Goal: Find contact information: Find contact information

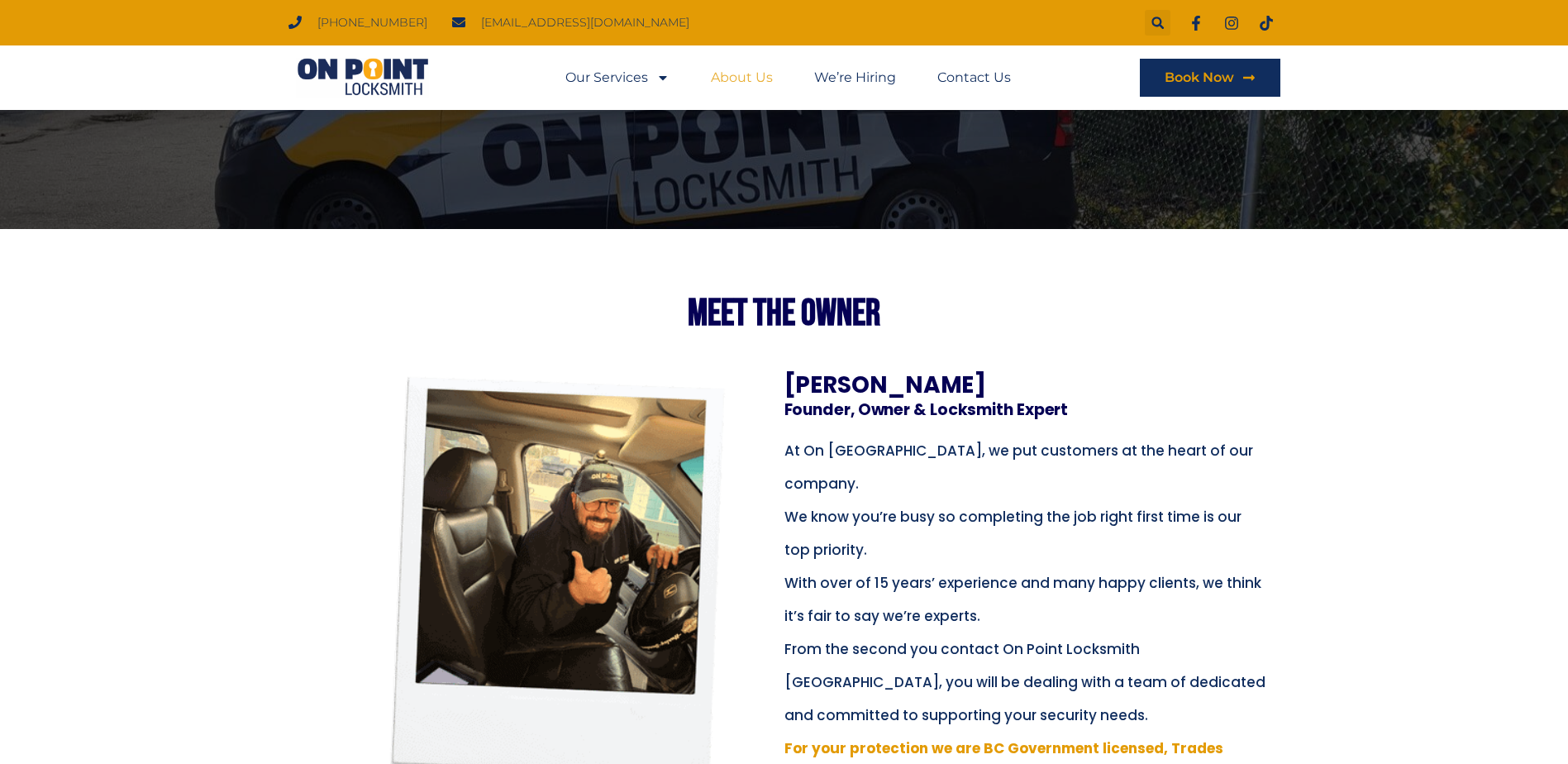
scroll to position [166, 0]
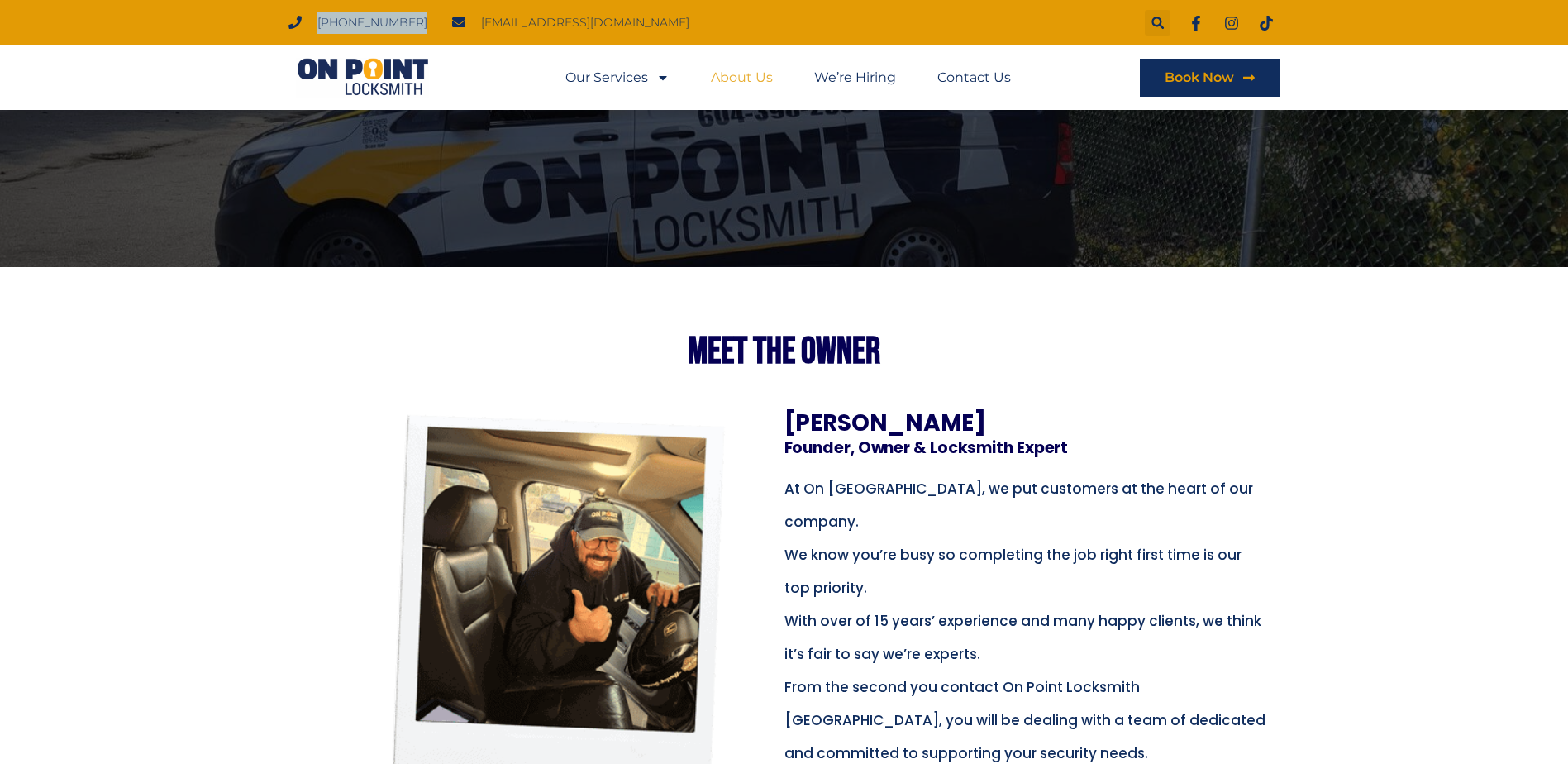
drag, startPoint x: 403, startPoint y: 23, endPoint x: 316, endPoint y: 22, distance: 87.0
click at [316, 22] on ul "(778) 383-7246 onpointlocksmith@gmail.com" at bounding box center [488, 23] width 425 height 23
copy span "(778) 383-7246"
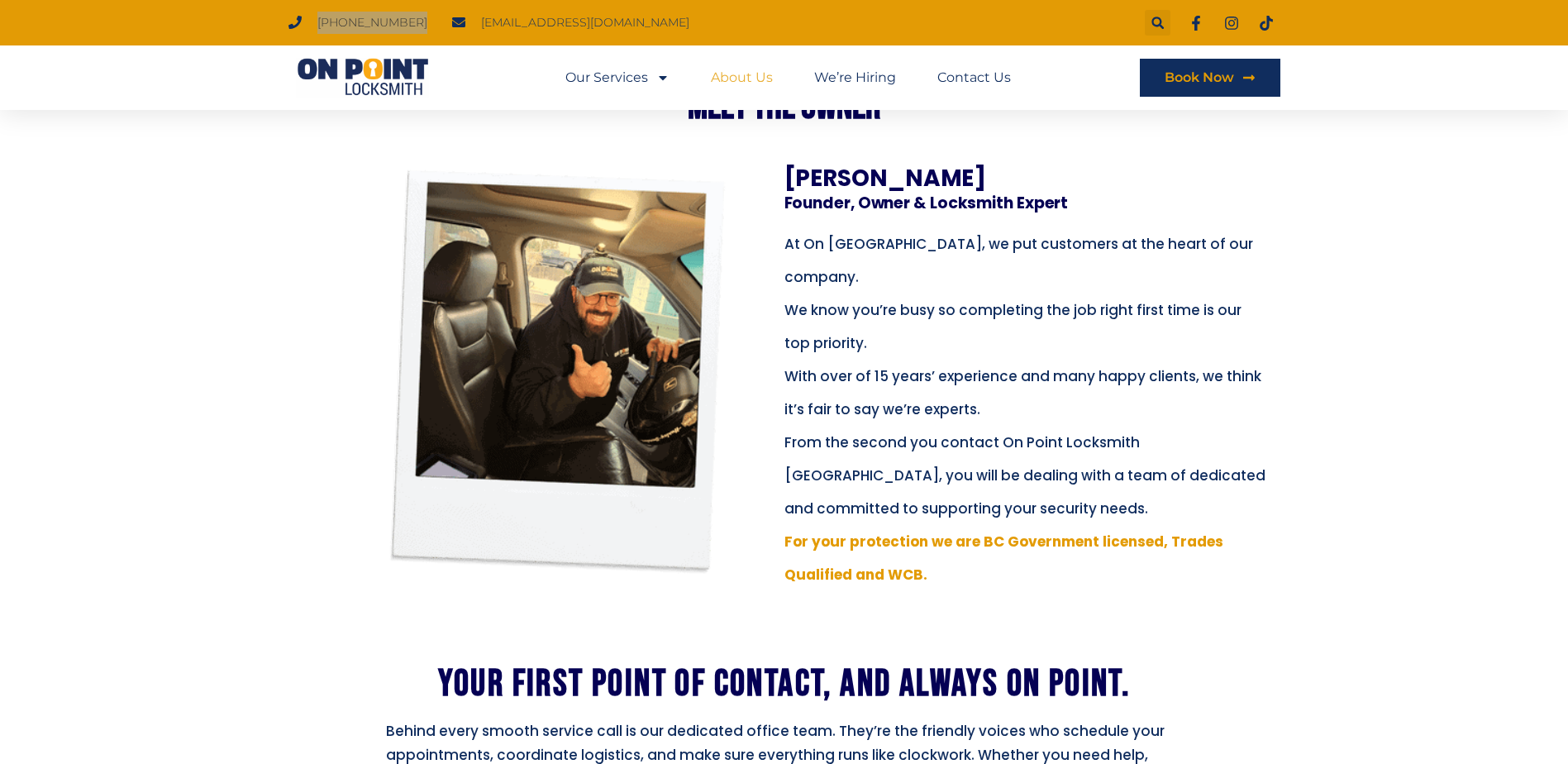
scroll to position [414, 0]
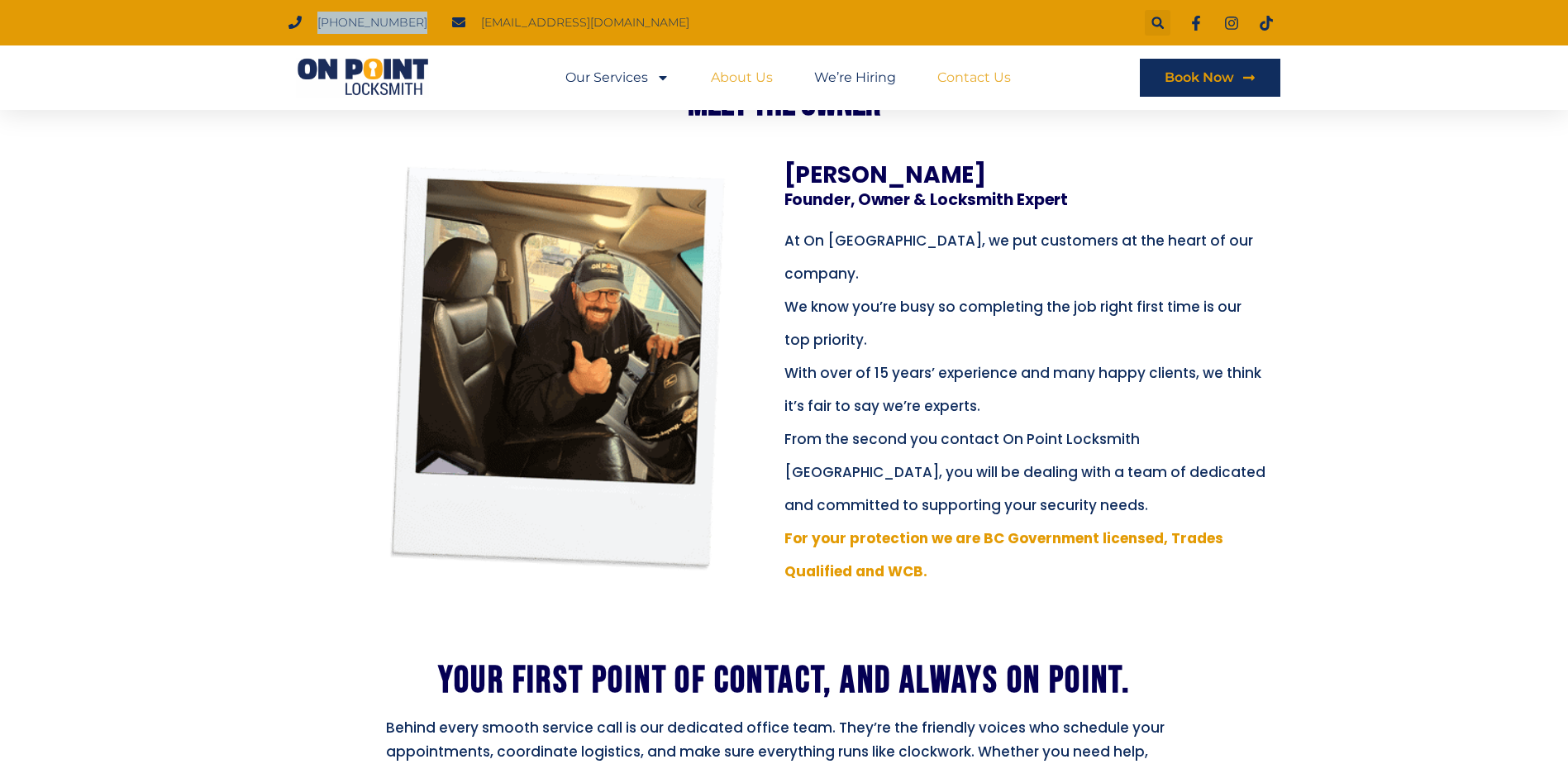
click at [981, 76] on link "Contact Us" at bounding box center [974, 77] width 74 height 38
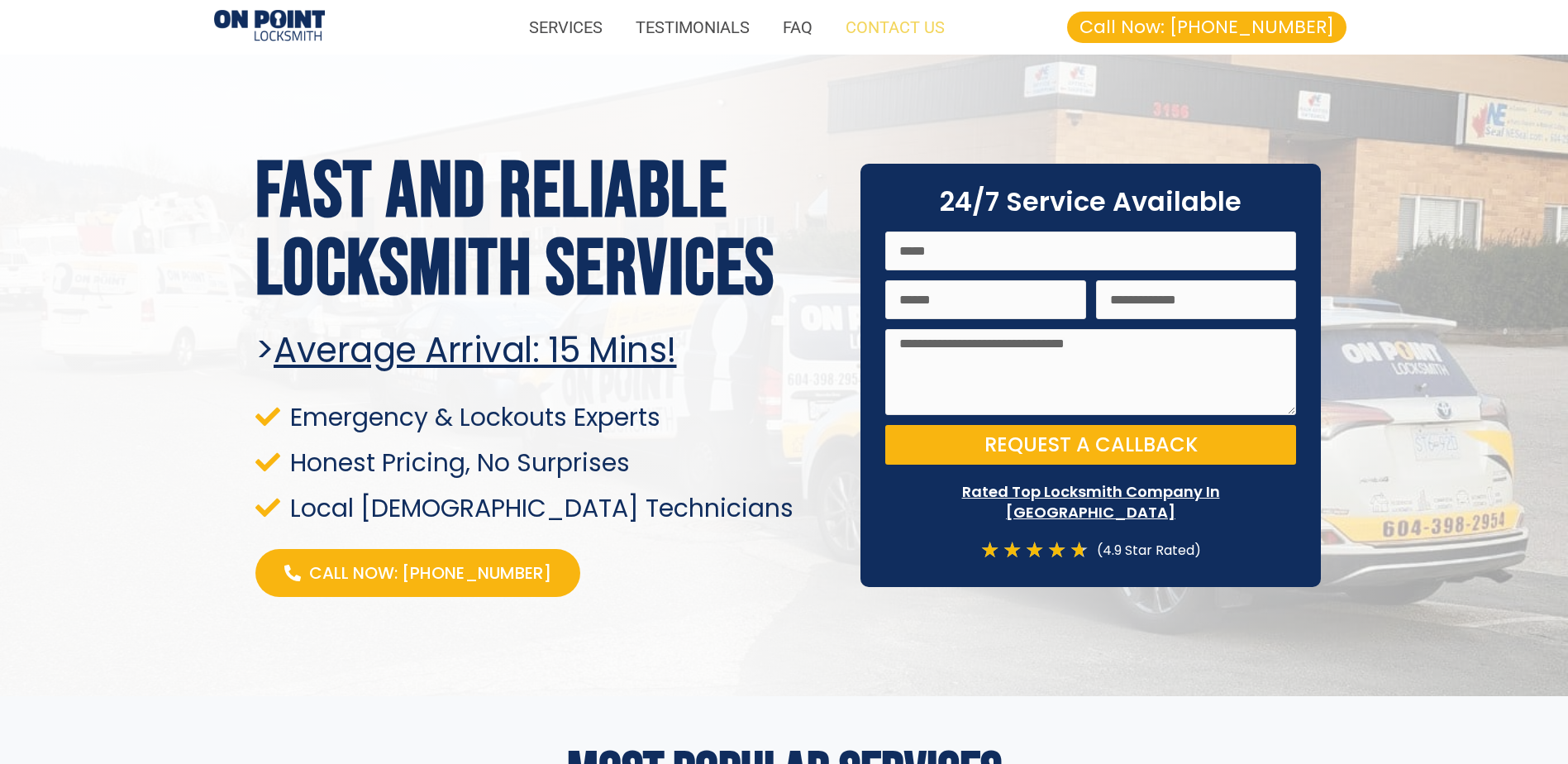
click at [924, 34] on link "CONTACT US" at bounding box center [894, 27] width 132 height 38
click at [560, 29] on link "SERVICES" at bounding box center [566, 27] width 107 height 38
click at [904, 25] on link "CONTACT US" at bounding box center [894, 27] width 132 height 38
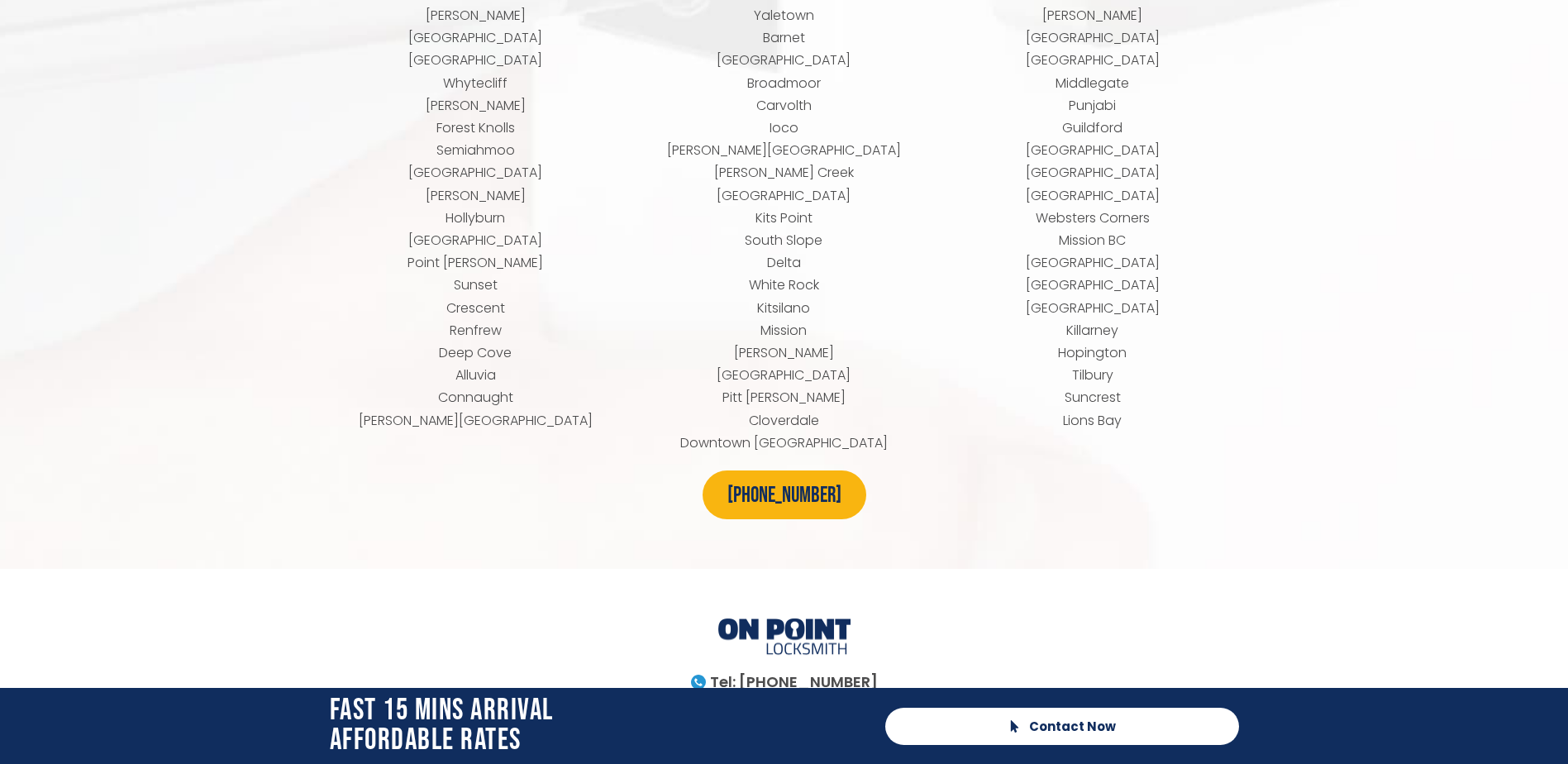
scroll to position [7366, 0]
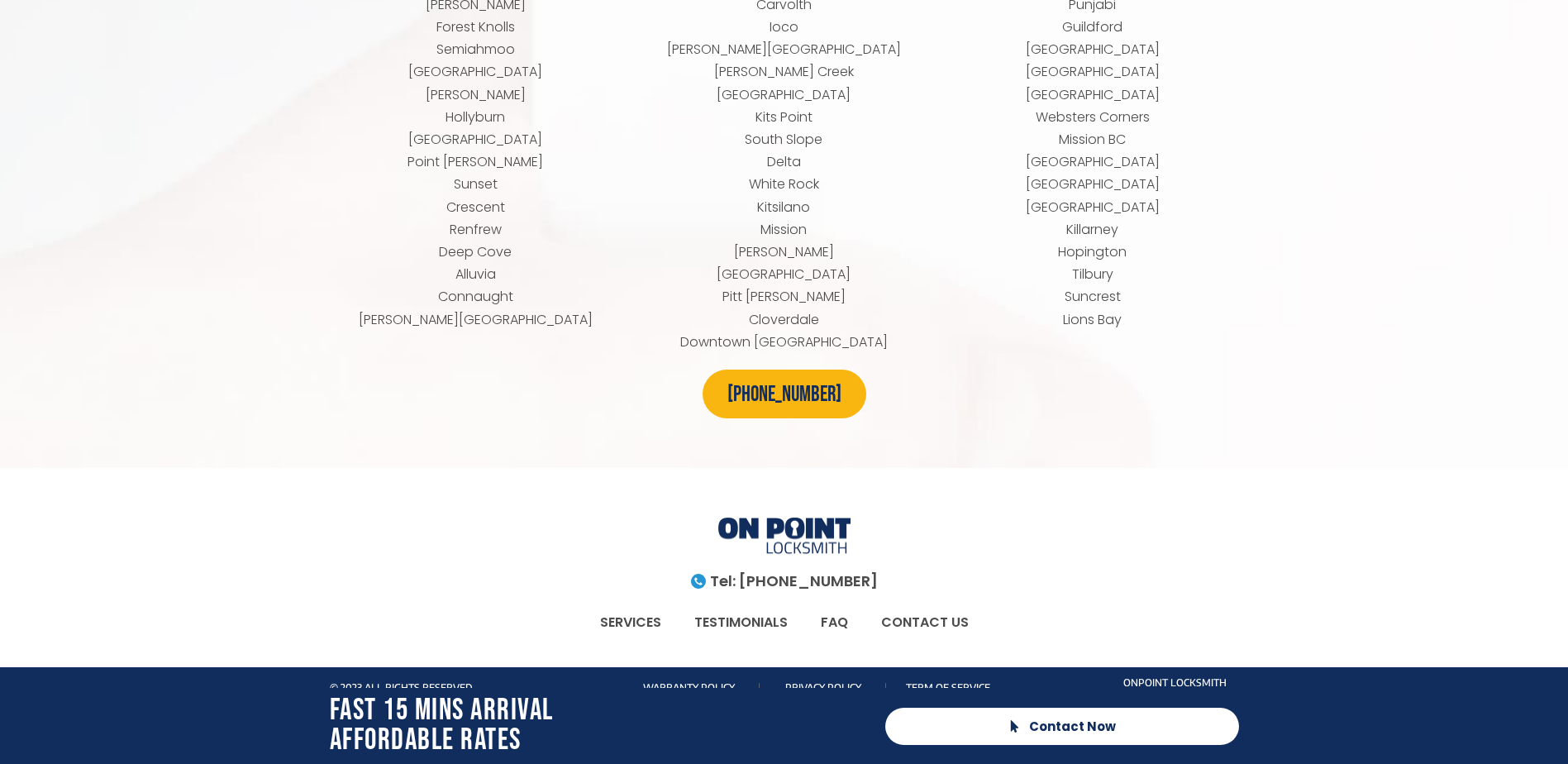
click at [918, 603] on link "CONTACT US" at bounding box center [925, 622] width 121 height 38
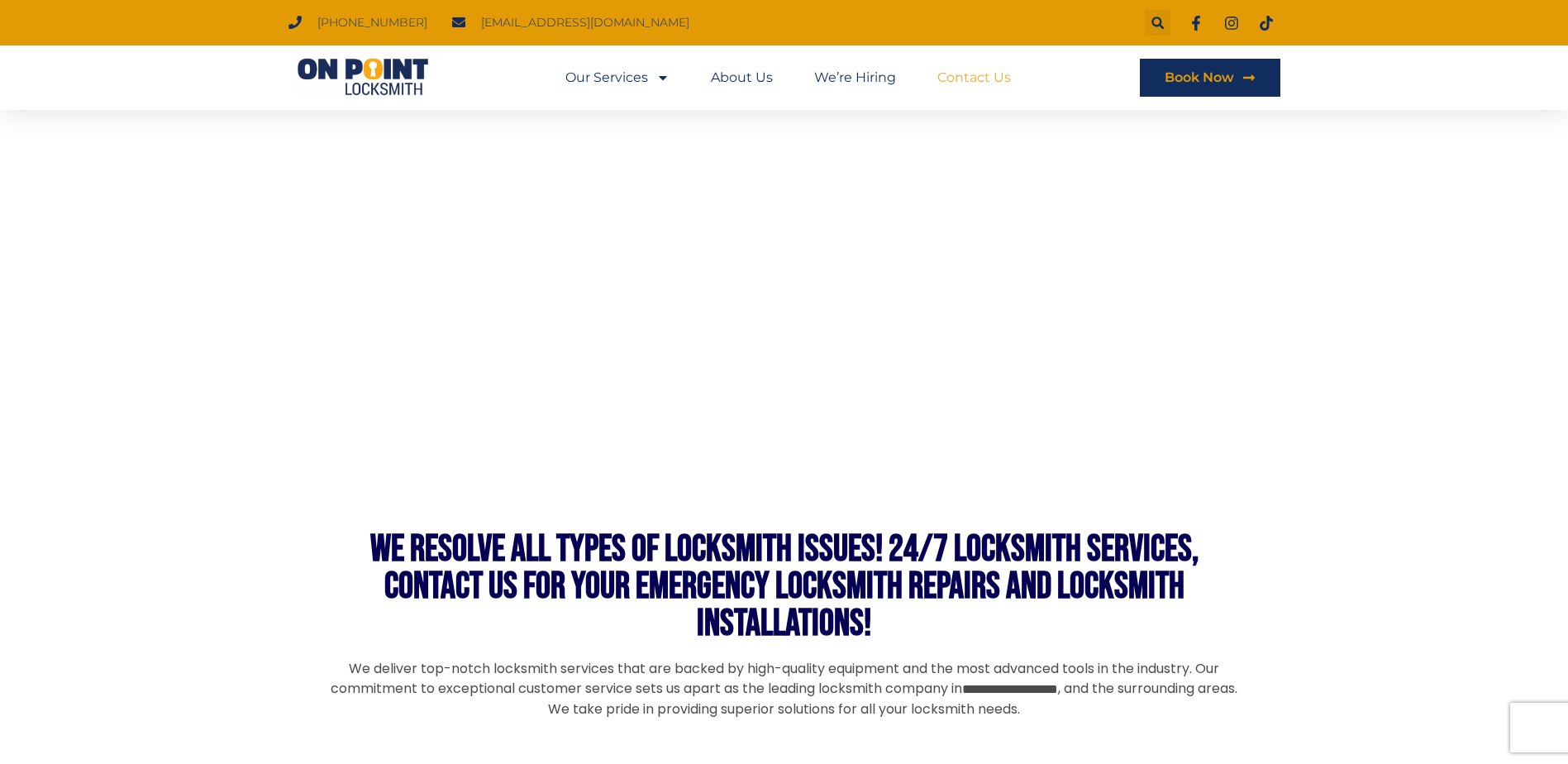
scroll to position [909, 0]
